Goal: Task Accomplishment & Management: Use online tool/utility

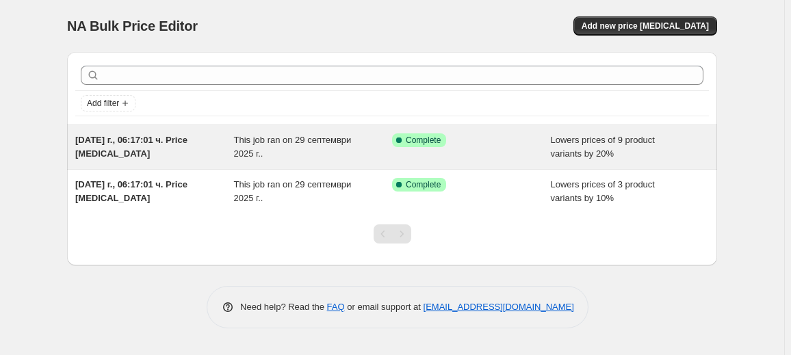
click at [315, 152] on div "This job ran on 29 септември 2025 г.." at bounding box center [313, 146] width 159 height 27
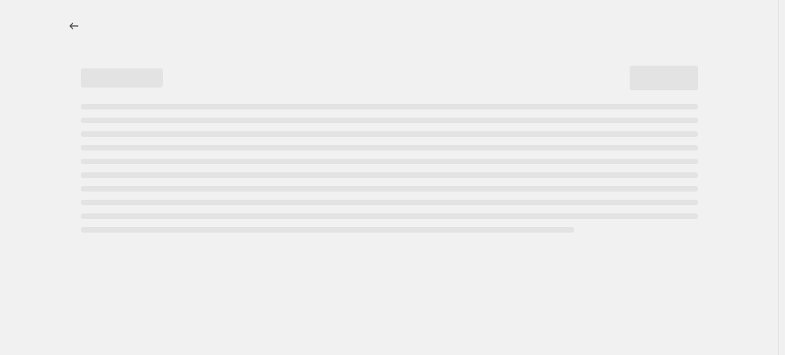
select select "percentage"
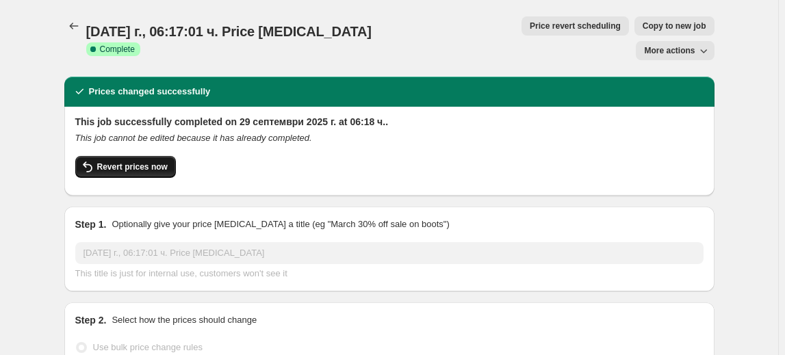
click at [129, 161] on span "Revert prices now" at bounding box center [132, 166] width 70 height 11
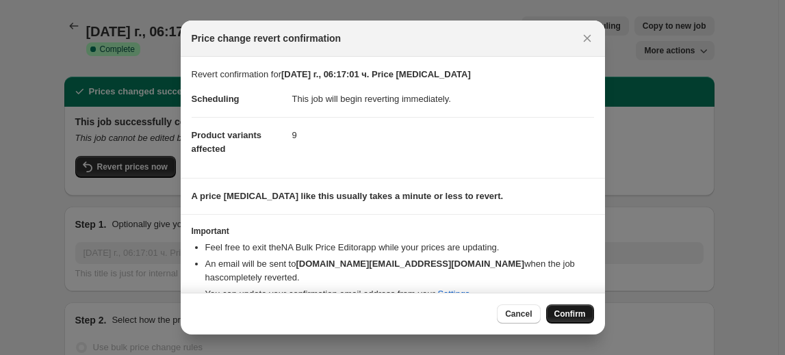
click at [577, 309] on span "Confirm" at bounding box center [569, 314] width 31 height 11
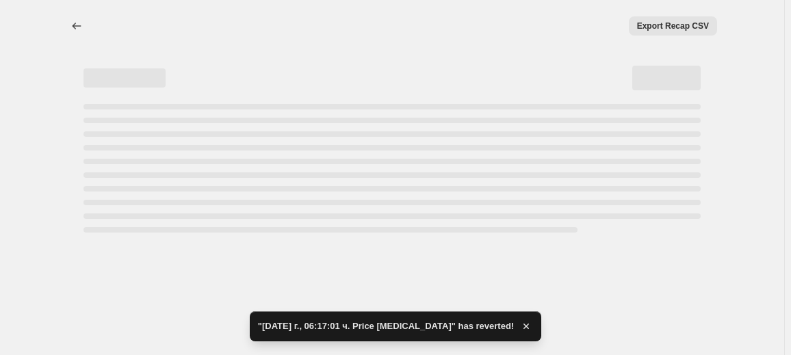
select select "percentage"
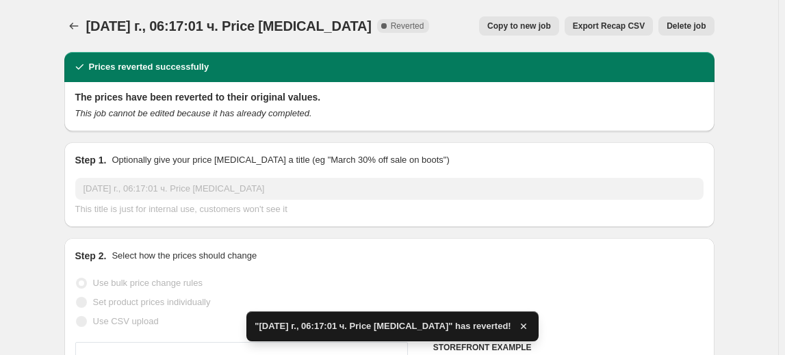
click at [689, 25] on span "Delete job" at bounding box center [685, 26] width 39 height 11
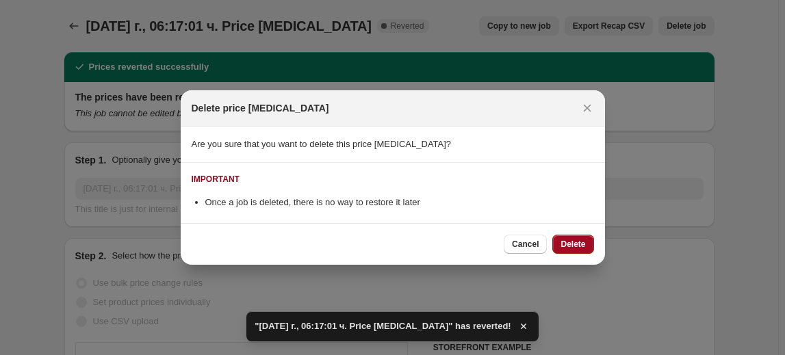
click at [579, 242] on span "Delete" at bounding box center [572, 244] width 25 height 11
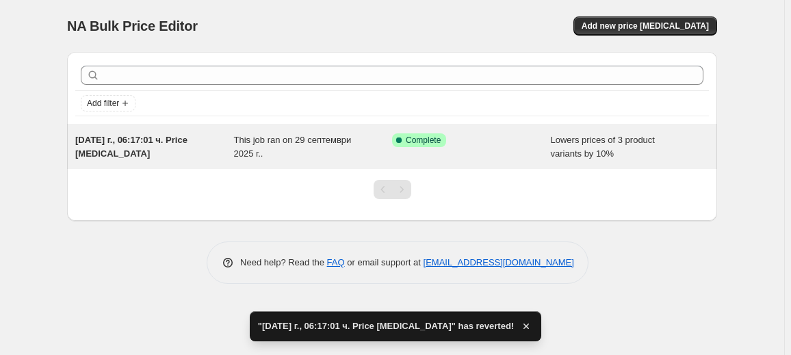
click at [229, 156] on div "[DATE] г., 06:17:01 ч. Price [MEDICAL_DATA]" at bounding box center [154, 146] width 159 height 27
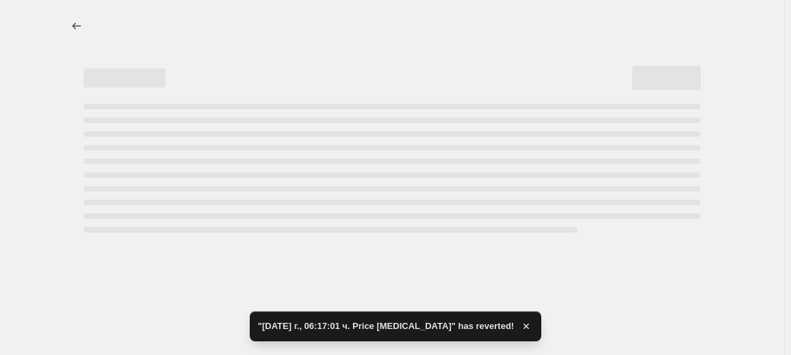
select select "percentage"
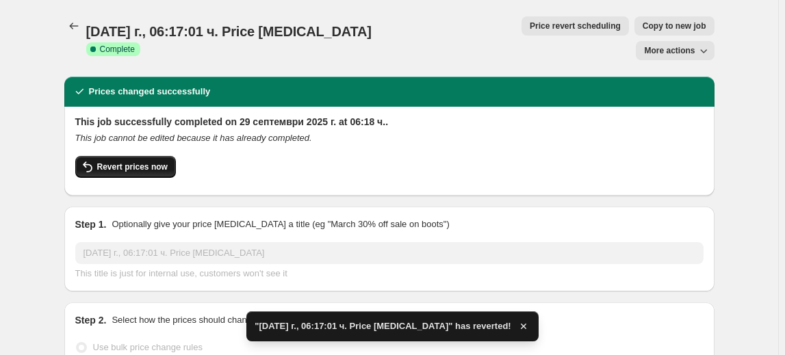
click at [116, 156] on button "Revert prices now" at bounding box center [125, 167] width 101 height 22
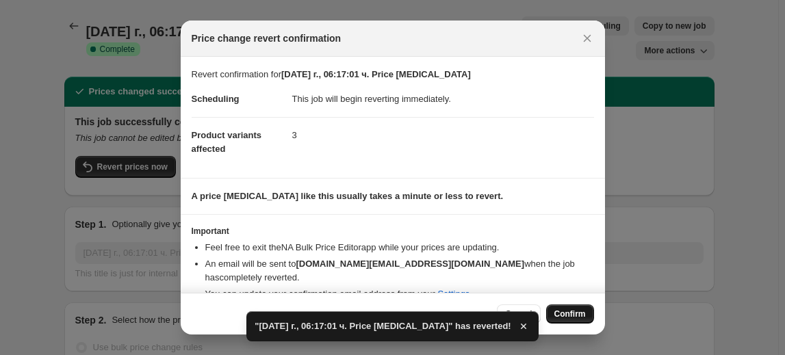
click at [573, 313] on span "Confirm" at bounding box center [569, 314] width 31 height 11
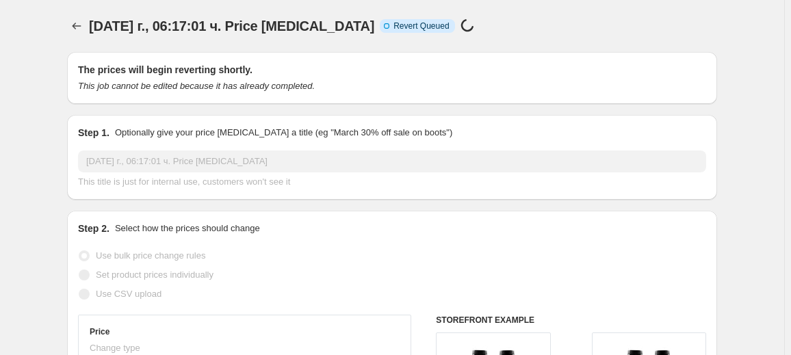
select select "percentage"
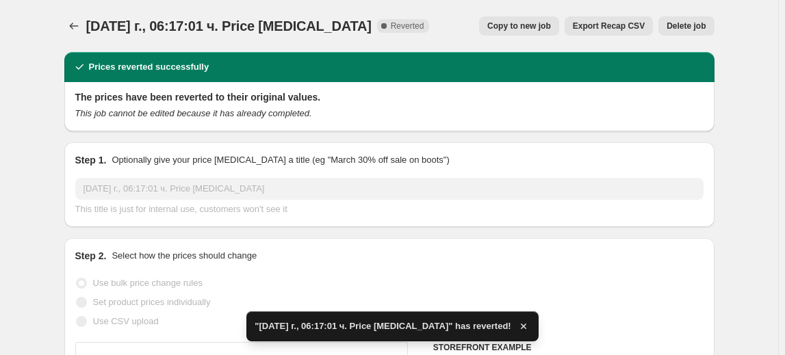
click at [691, 29] on span "Delete job" at bounding box center [685, 26] width 39 height 11
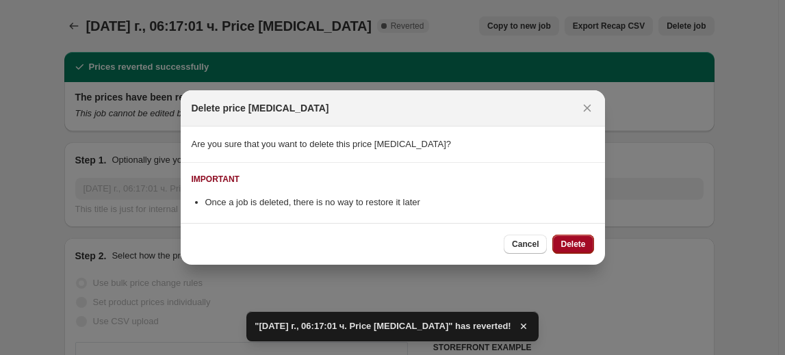
click at [571, 241] on span "Delete" at bounding box center [572, 244] width 25 height 11
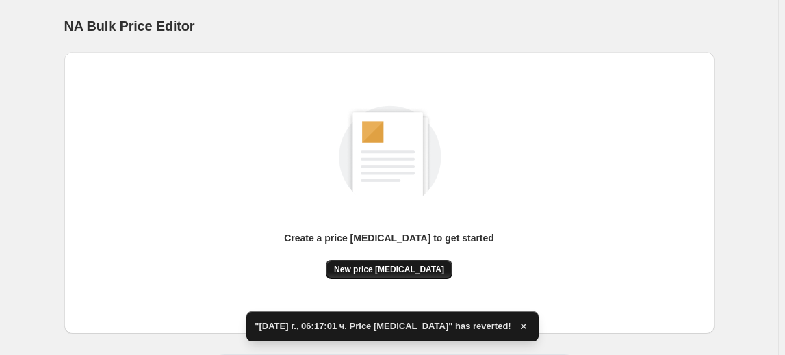
click at [407, 262] on button "New price [MEDICAL_DATA]" at bounding box center [389, 269] width 127 height 19
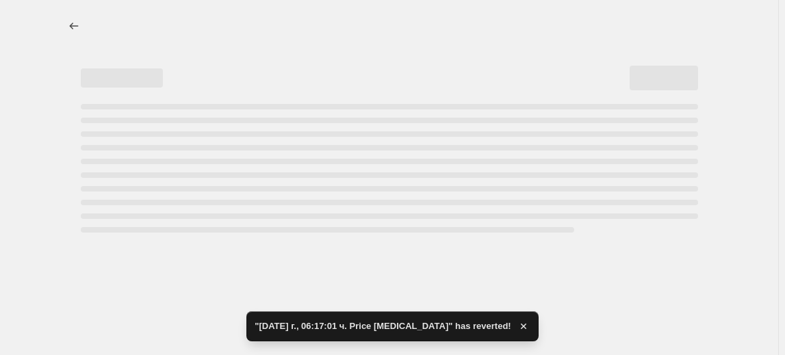
select select "percentage"
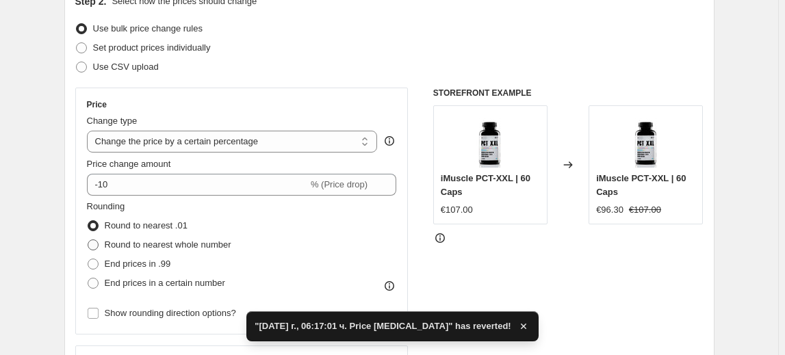
scroll to position [186, 0]
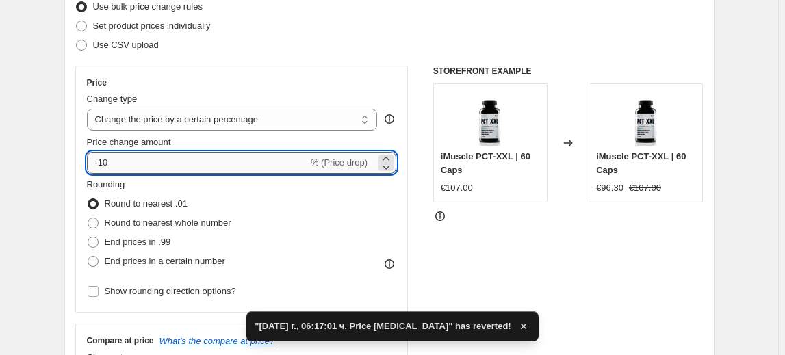
click at [105, 165] on input "-10" at bounding box center [197, 163] width 221 height 22
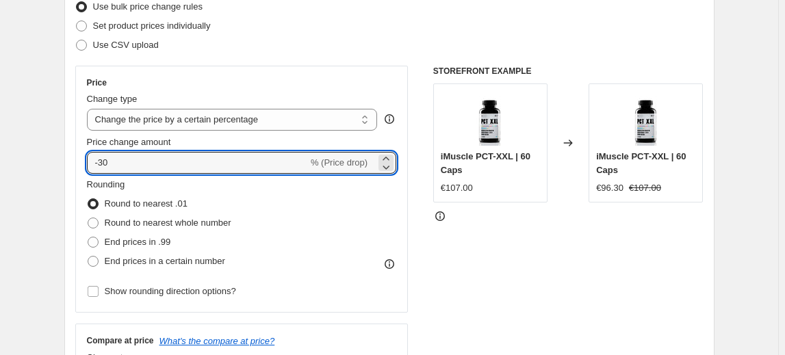
type input "-30"
click at [165, 183] on fieldset "Rounding Round to nearest .01 Round to nearest whole number End prices in .99 E…" at bounding box center [159, 224] width 144 height 93
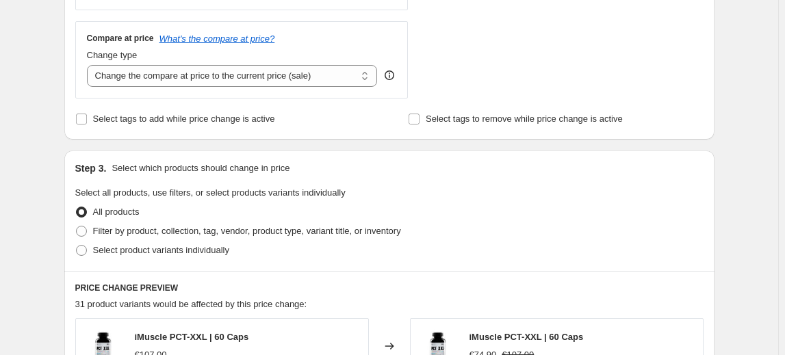
scroll to position [497, 0]
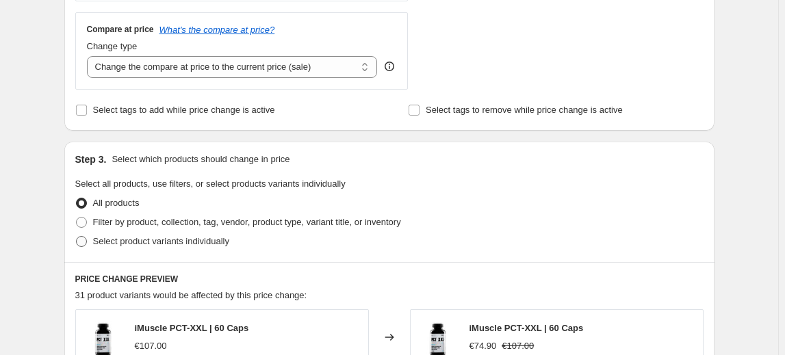
click at [129, 238] on span "Select product variants individually" at bounding box center [161, 241] width 136 height 10
click at [77, 237] on input "Select product variants individually" at bounding box center [76, 236] width 1 height 1
radio input "true"
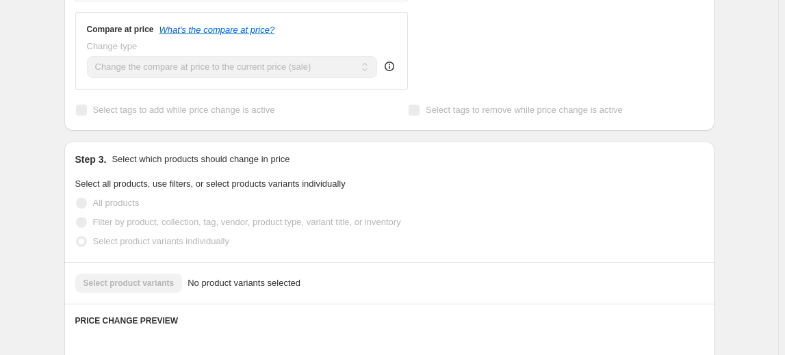
click at [151, 284] on div "Select product variants No product variants selected" at bounding box center [389, 283] width 628 height 19
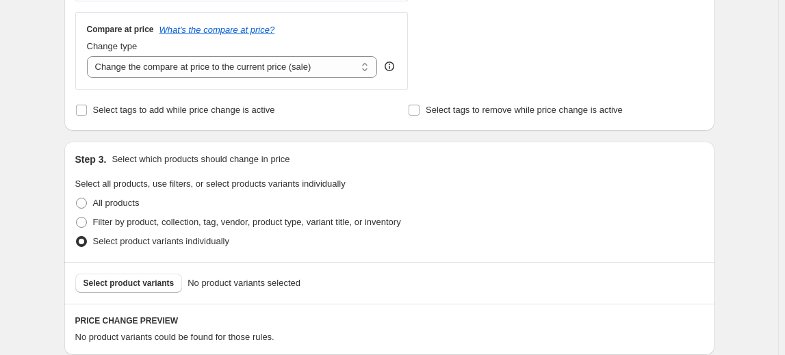
click at [151, 284] on span "Select product variants" at bounding box center [128, 283] width 91 height 11
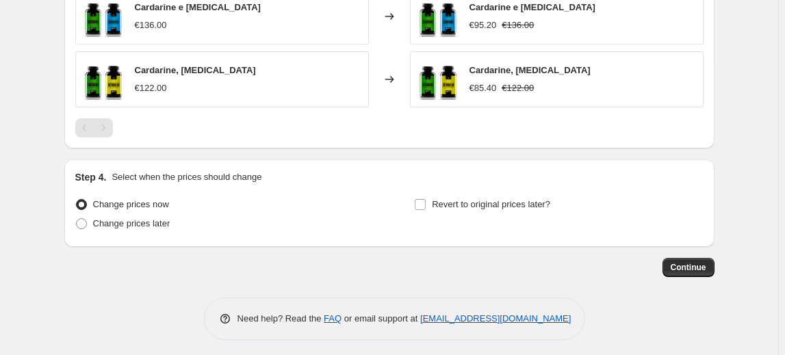
scroll to position [926, 0]
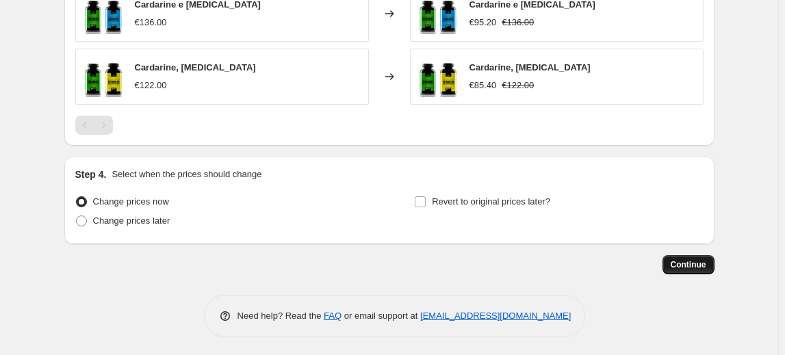
click at [696, 259] on span "Continue" at bounding box center [688, 264] width 36 height 11
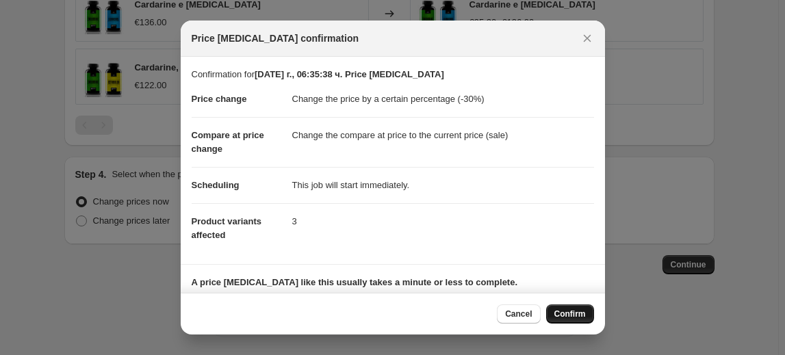
click at [567, 316] on span "Confirm" at bounding box center [569, 314] width 31 height 11
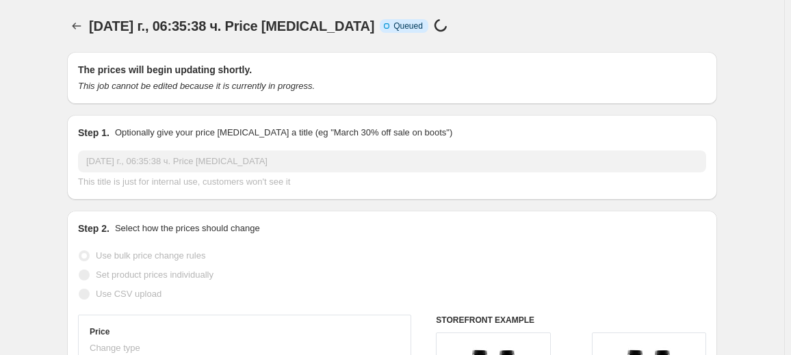
select select "percentage"
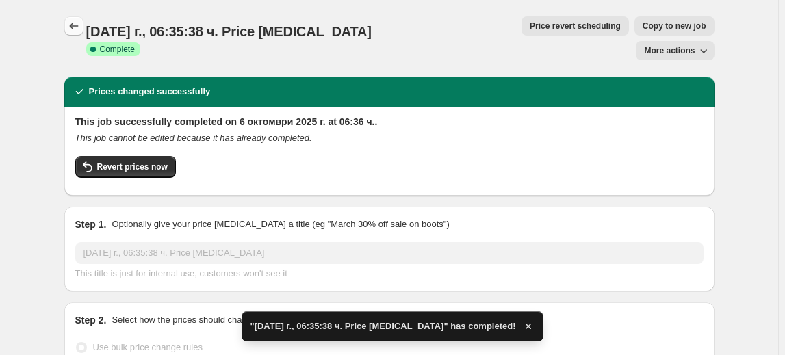
click at [78, 30] on icon "Price change jobs" at bounding box center [74, 26] width 14 height 14
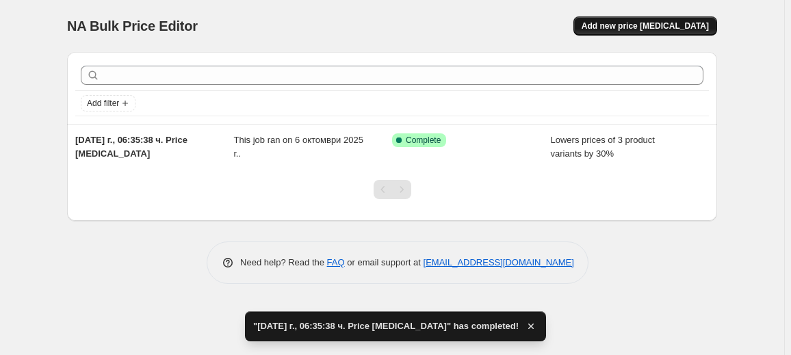
click at [625, 27] on span "Add new price [MEDICAL_DATA]" at bounding box center [644, 26] width 127 height 11
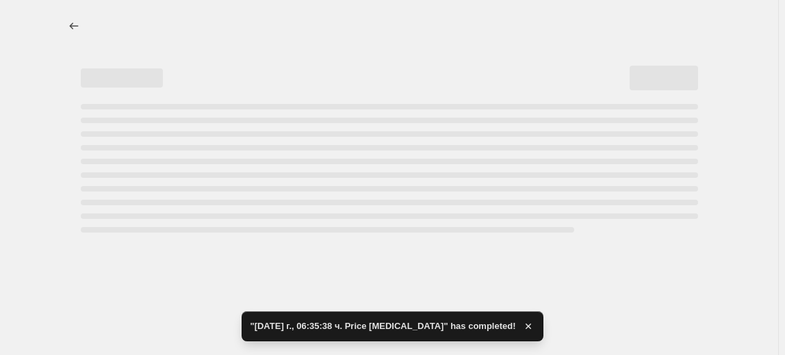
select select "percentage"
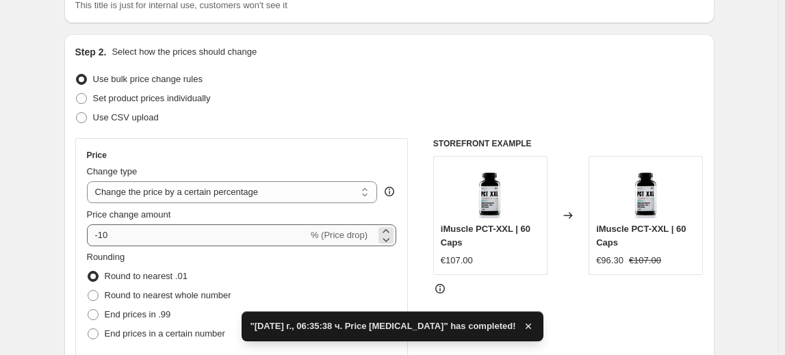
scroll to position [124, 0]
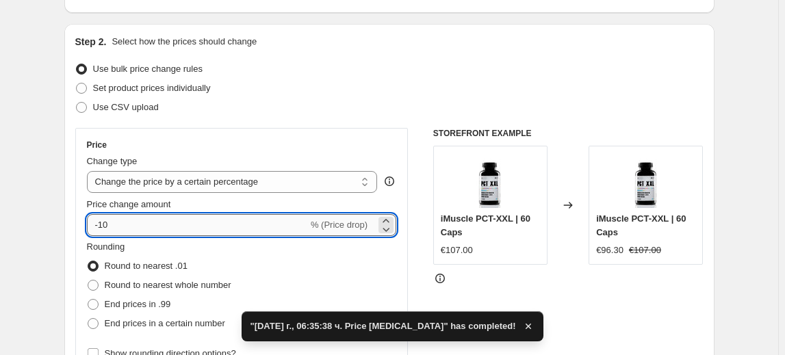
click at [109, 216] on input "-10" at bounding box center [197, 225] width 221 height 22
click at [103, 225] on input "-10" at bounding box center [197, 225] width 221 height 22
click at [105, 225] on input "-10" at bounding box center [197, 225] width 221 height 22
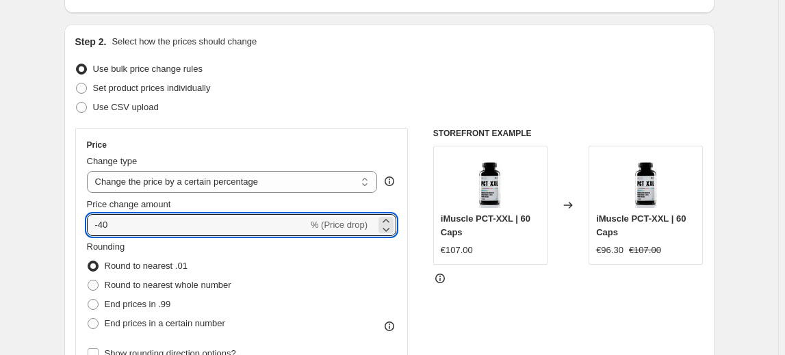
type input "-40"
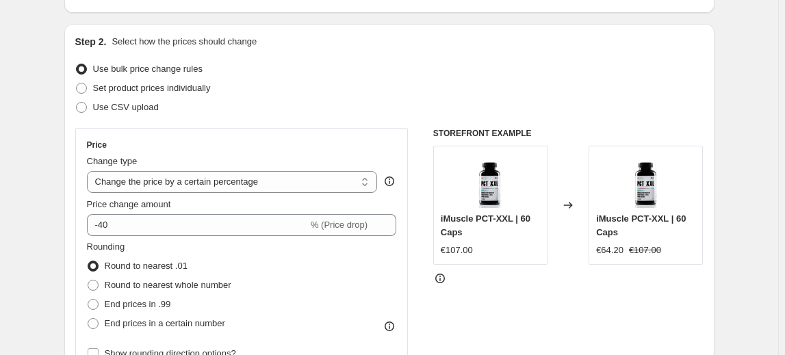
click at [288, 249] on div "Rounding Round to nearest .01 Round to nearest whole number End prices in .99 E…" at bounding box center [242, 286] width 310 height 93
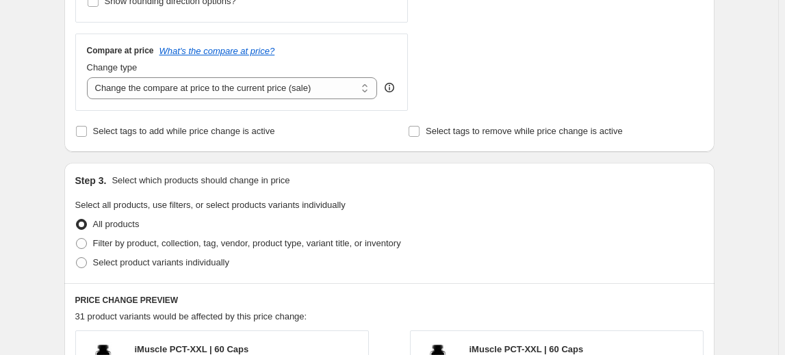
scroll to position [560, 0]
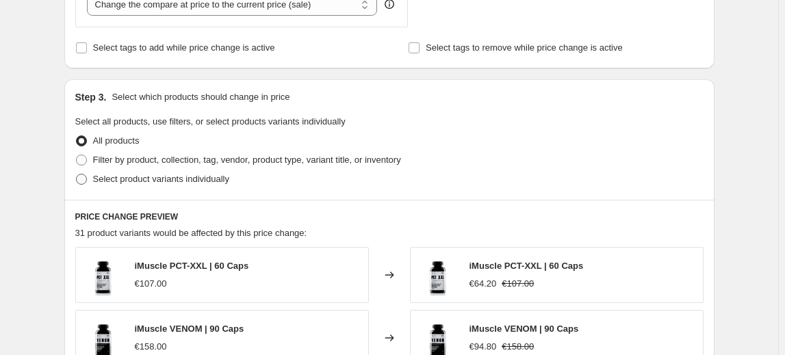
click at [166, 179] on span "Select product variants individually" at bounding box center [161, 179] width 136 height 10
click at [77, 174] on input "Select product variants individually" at bounding box center [76, 174] width 1 height 1
radio input "true"
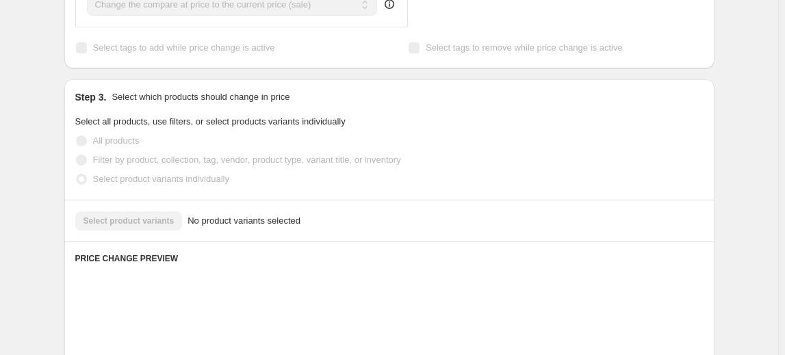
click at [131, 220] on div "Select product variants No product variants selected" at bounding box center [389, 220] width 628 height 19
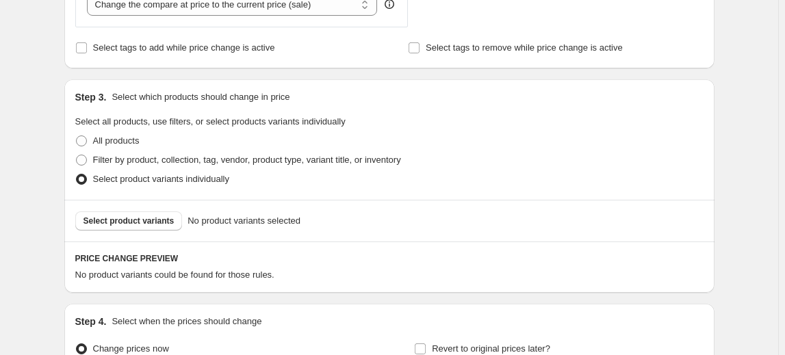
click at [131, 220] on span "Select product variants" at bounding box center [128, 220] width 91 height 11
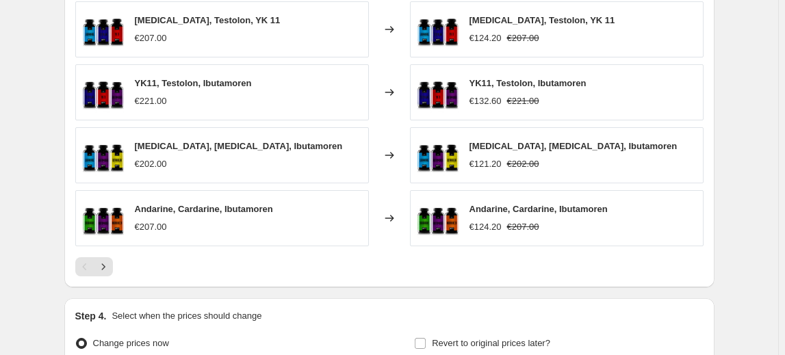
scroll to position [1051, 0]
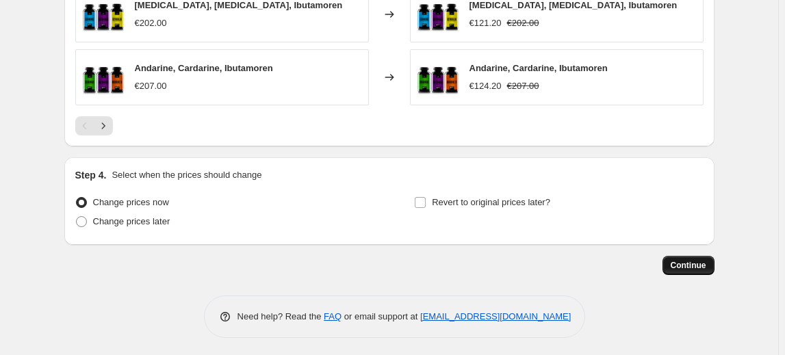
click at [685, 264] on span "Continue" at bounding box center [688, 265] width 36 height 11
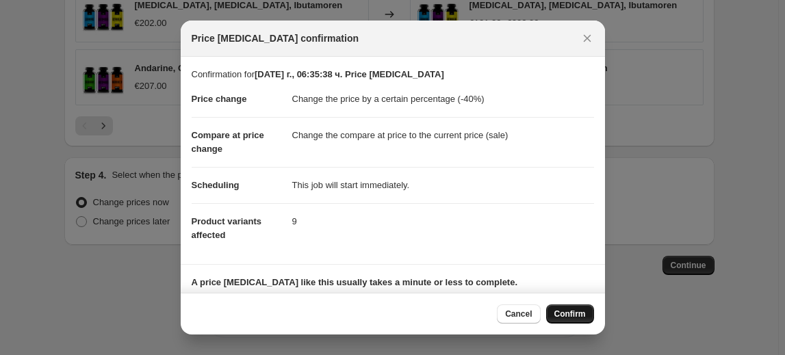
click at [556, 309] on span "Confirm" at bounding box center [569, 314] width 31 height 11
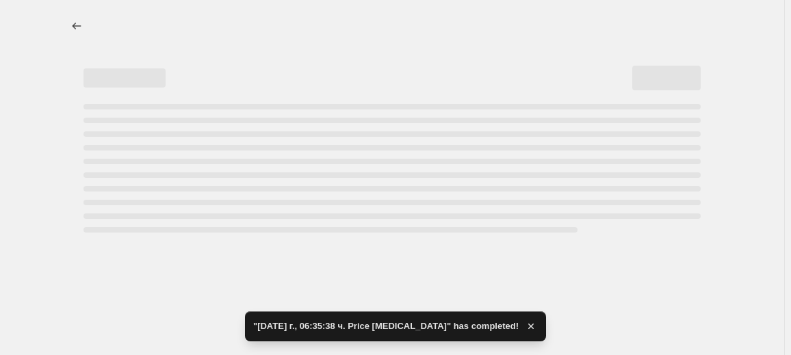
select select "percentage"
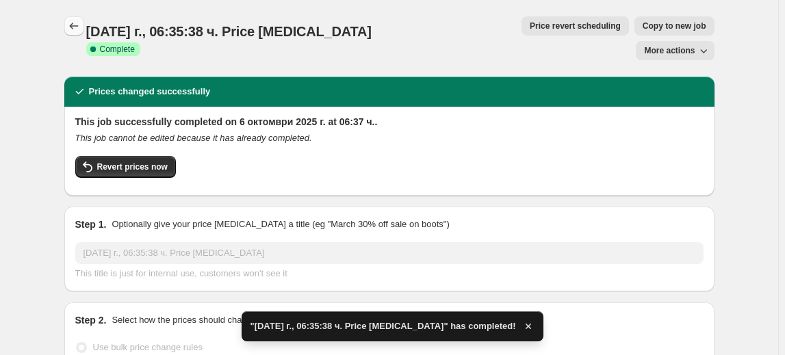
click at [78, 29] on icon "Price change jobs" at bounding box center [74, 26] width 14 height 14
